Goal: Information Seeking & Learning: Learn about a topic

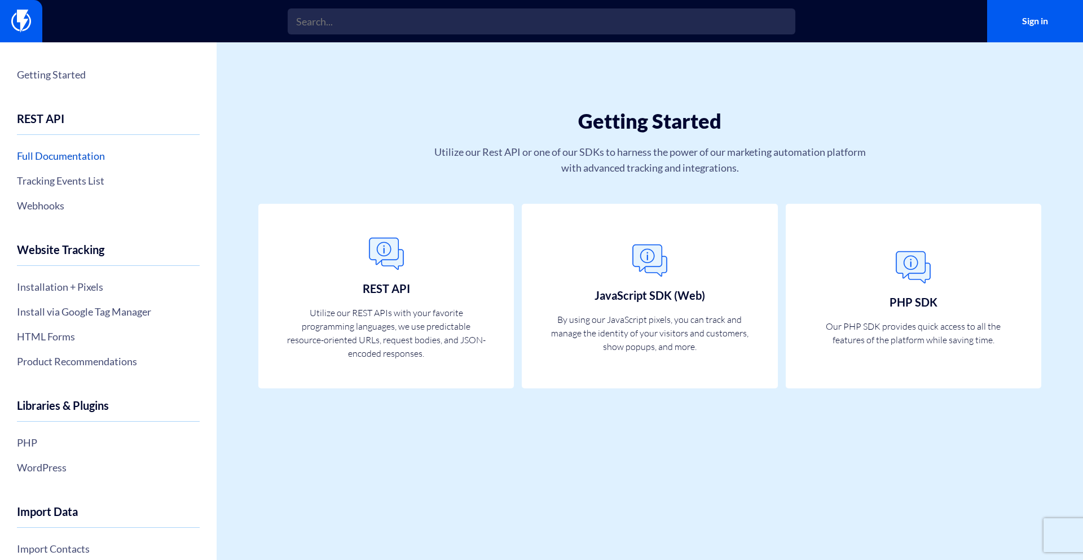
click at [69, 159] on link "Full Documentation" at bounding box center [108, 155] width 183 height 19
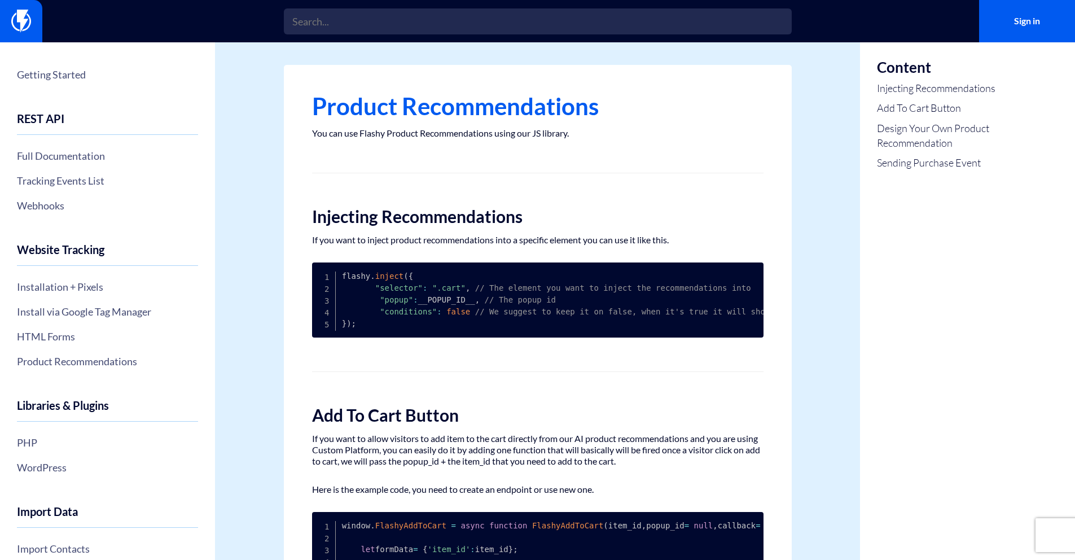
click at [362, 115] on h1 "Product Recommendations" at bounding box center [537, 106] width 451 height 26
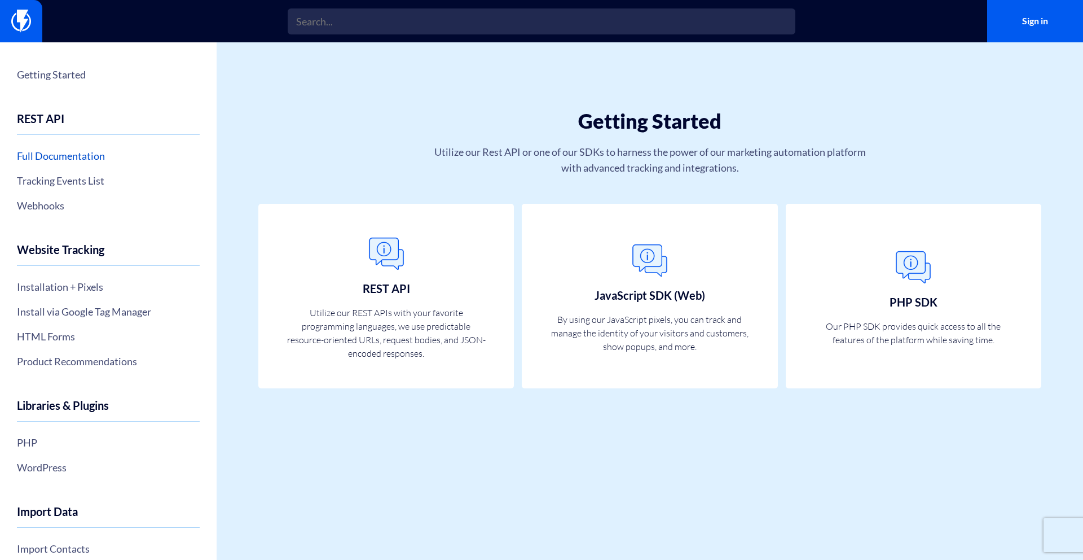
drag, startPoint x: 77, startPoint y: 155, endPoint x: 110, endPoint y: 159, distance: 32.9
click at [77, 155] on link "Full Documentation" at bounding box center [108, 155] width 183 height 19
